Goal: Task Accomplishment & Management: Manage account settings

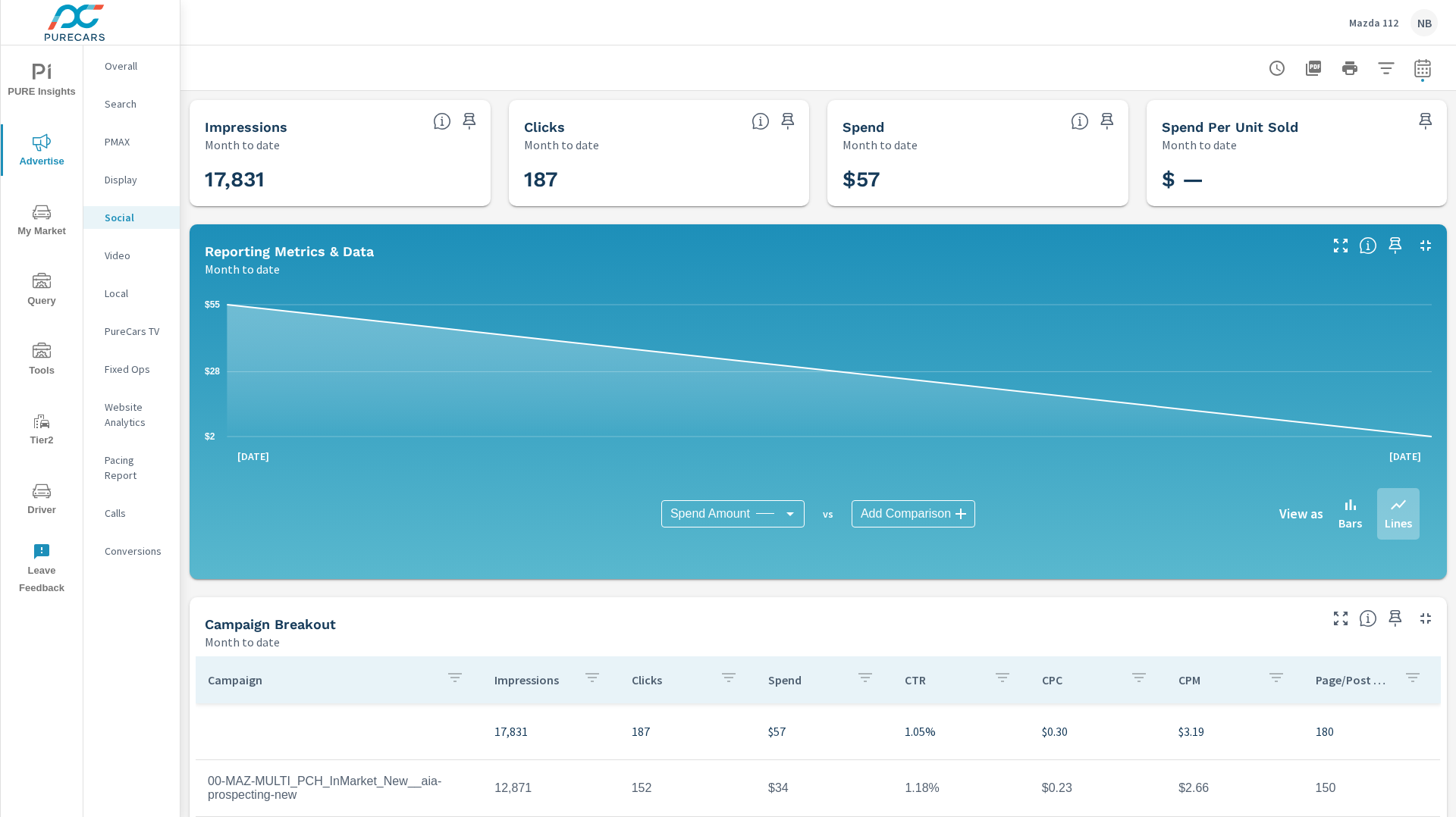
scroll to position [268, 0]
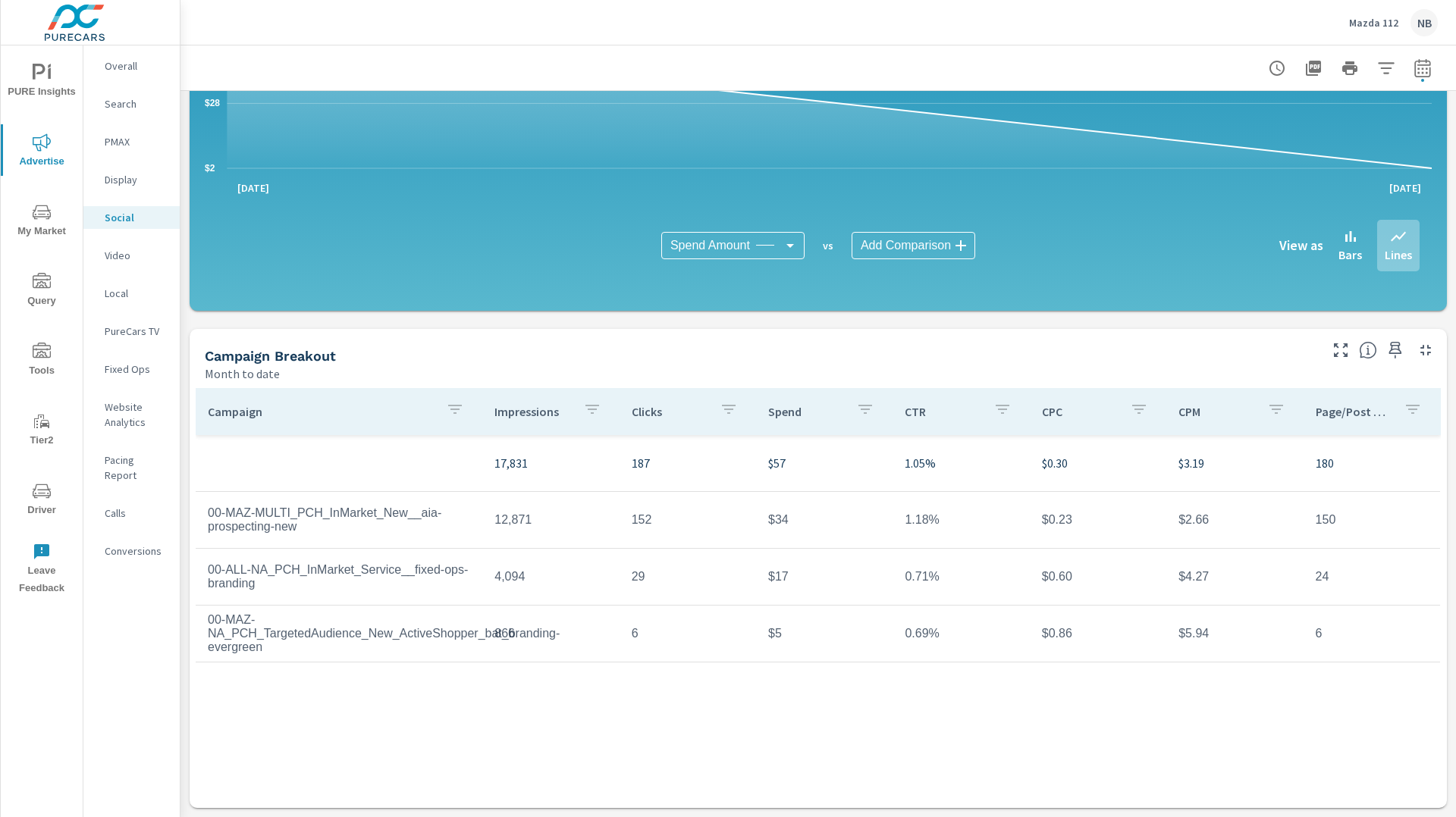
click at [1380, 24] on p "Mazda 112" at bounding box center [1374, 22] width 49 height 14
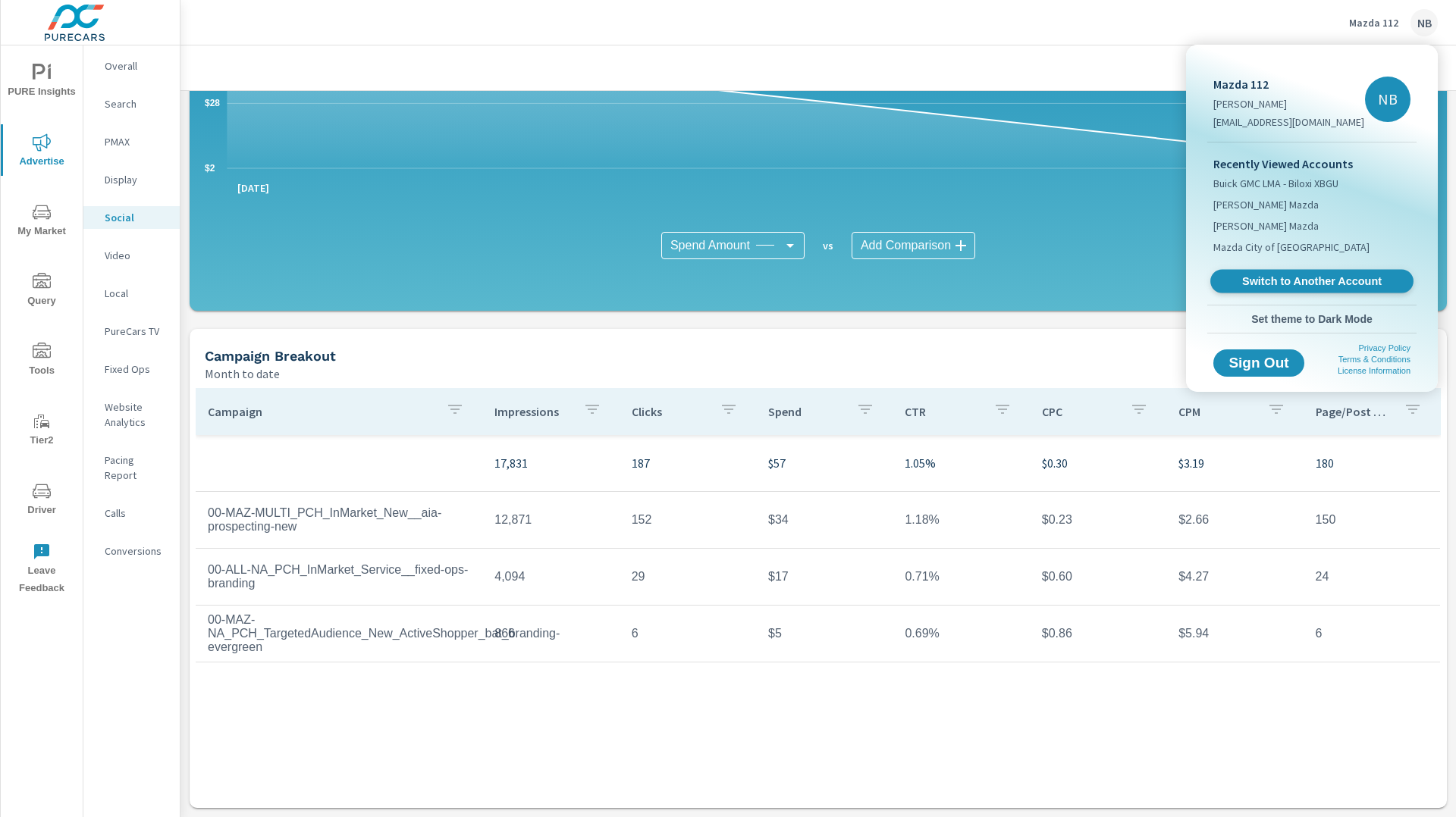
click at [1307, 272] on link "Switch to Another Account" at bounding box center [1311, 281] width 203 height 23
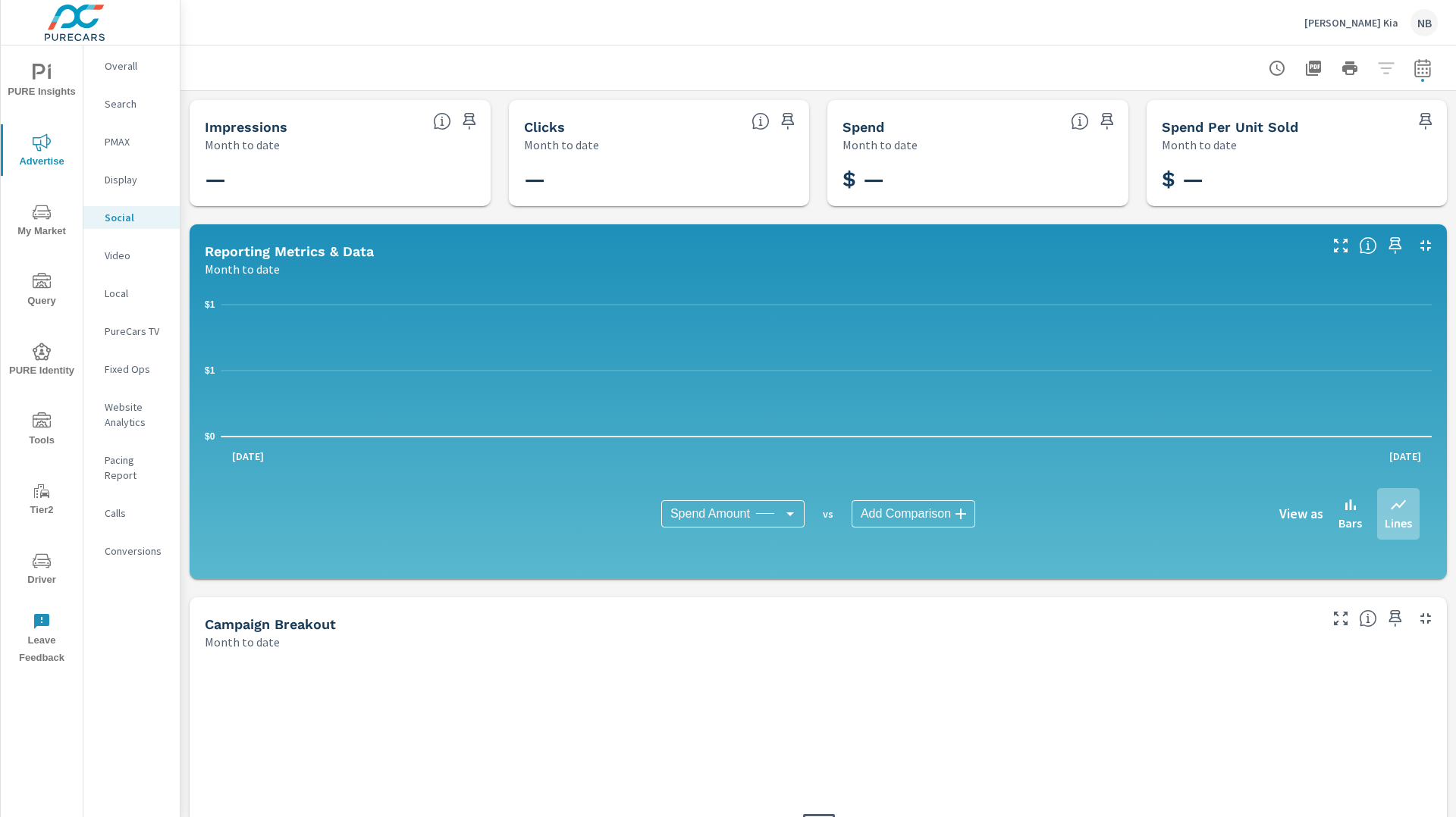
click at [39, 569] on icon "nav menu" at bounding box center [41, 560] width 19 height 19
